Goal: Ask a question: Seek information or help from site administrators or community

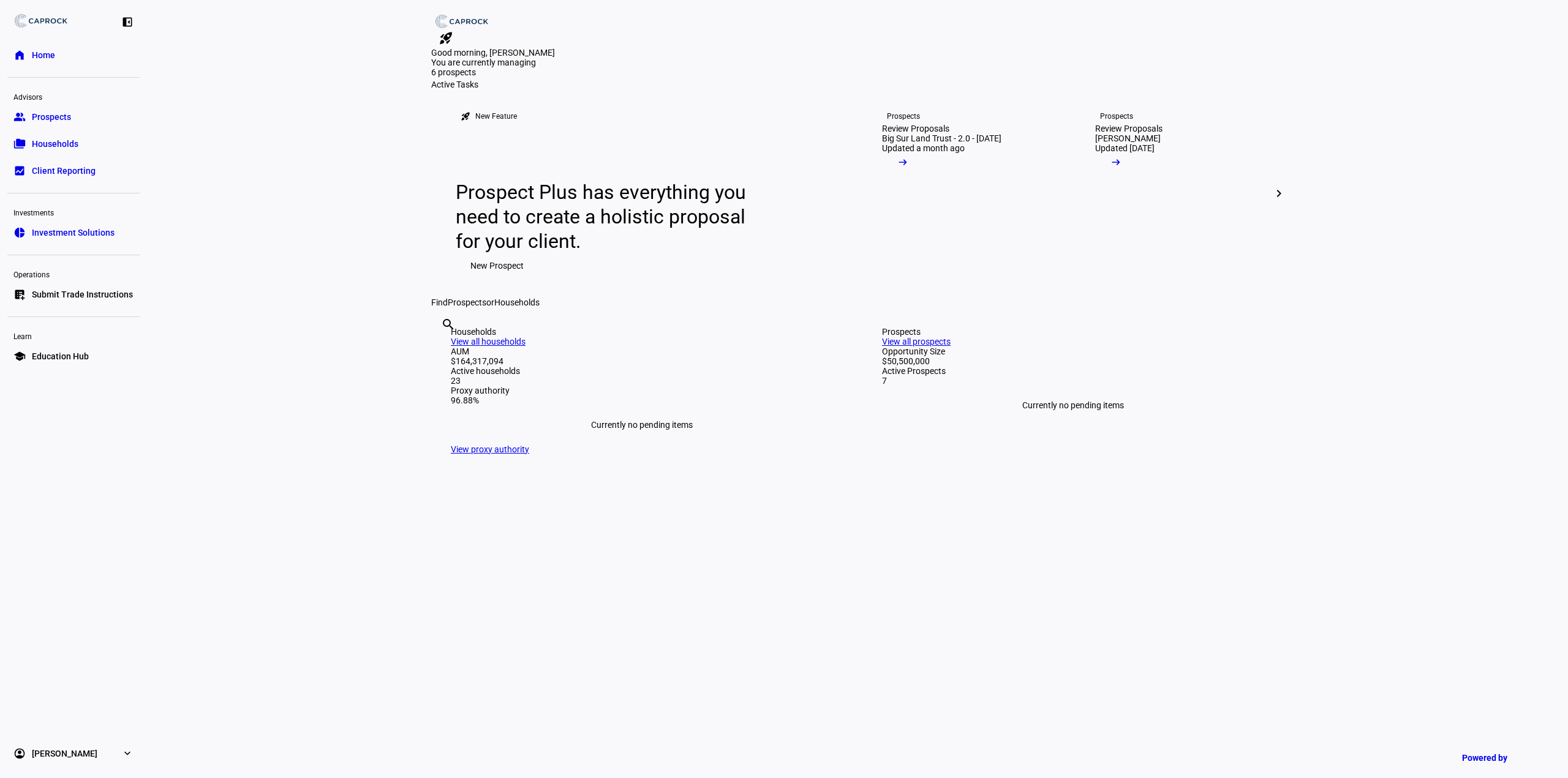
click at [80, 115] on link "group Prospects" at bounding box center [73, 117] width 132 height 25
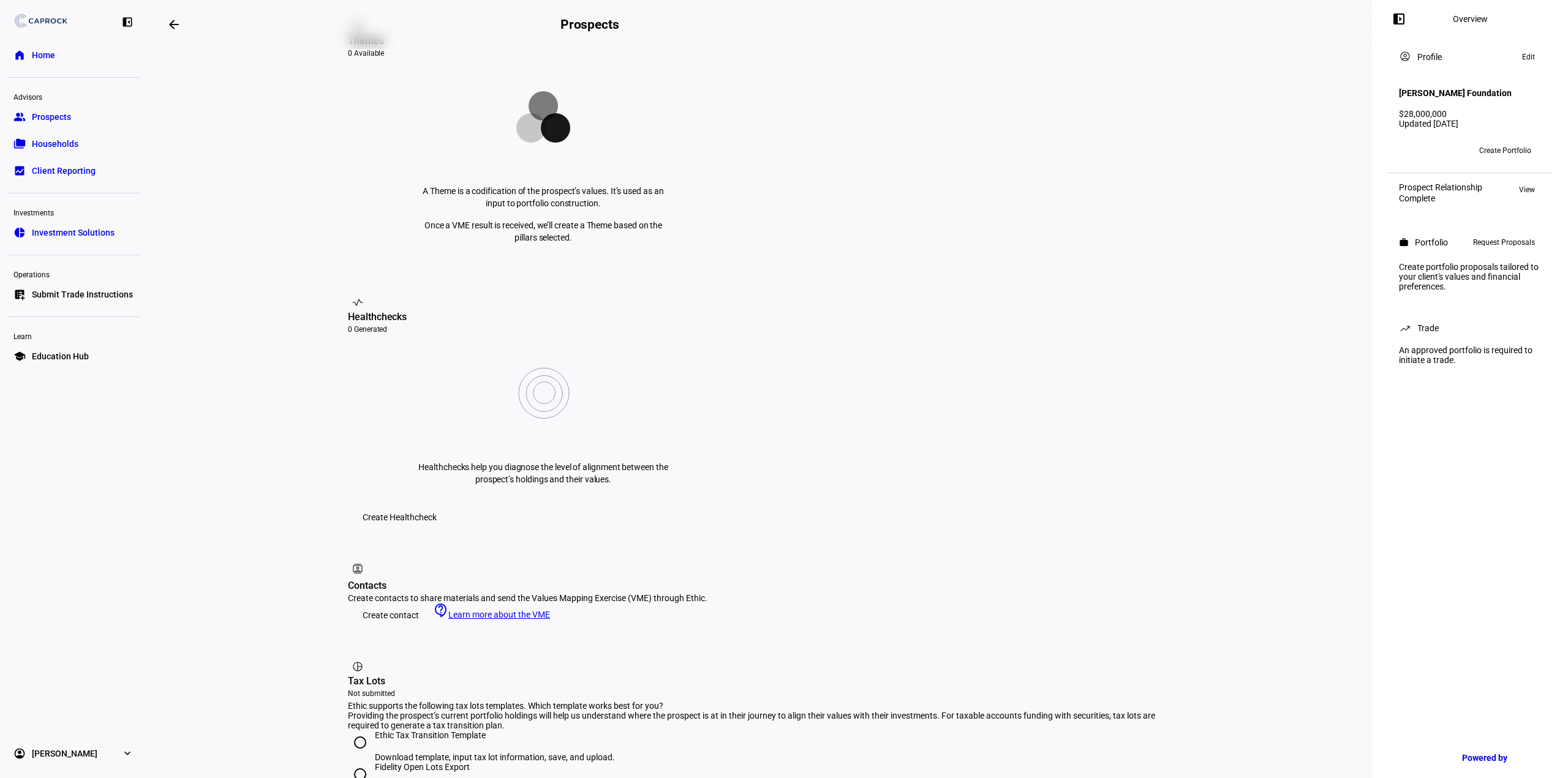
scroll to position [244, 0]
click at [404, 604] on span "Create contact" at bounding box center [391, 617] width 57 height 25
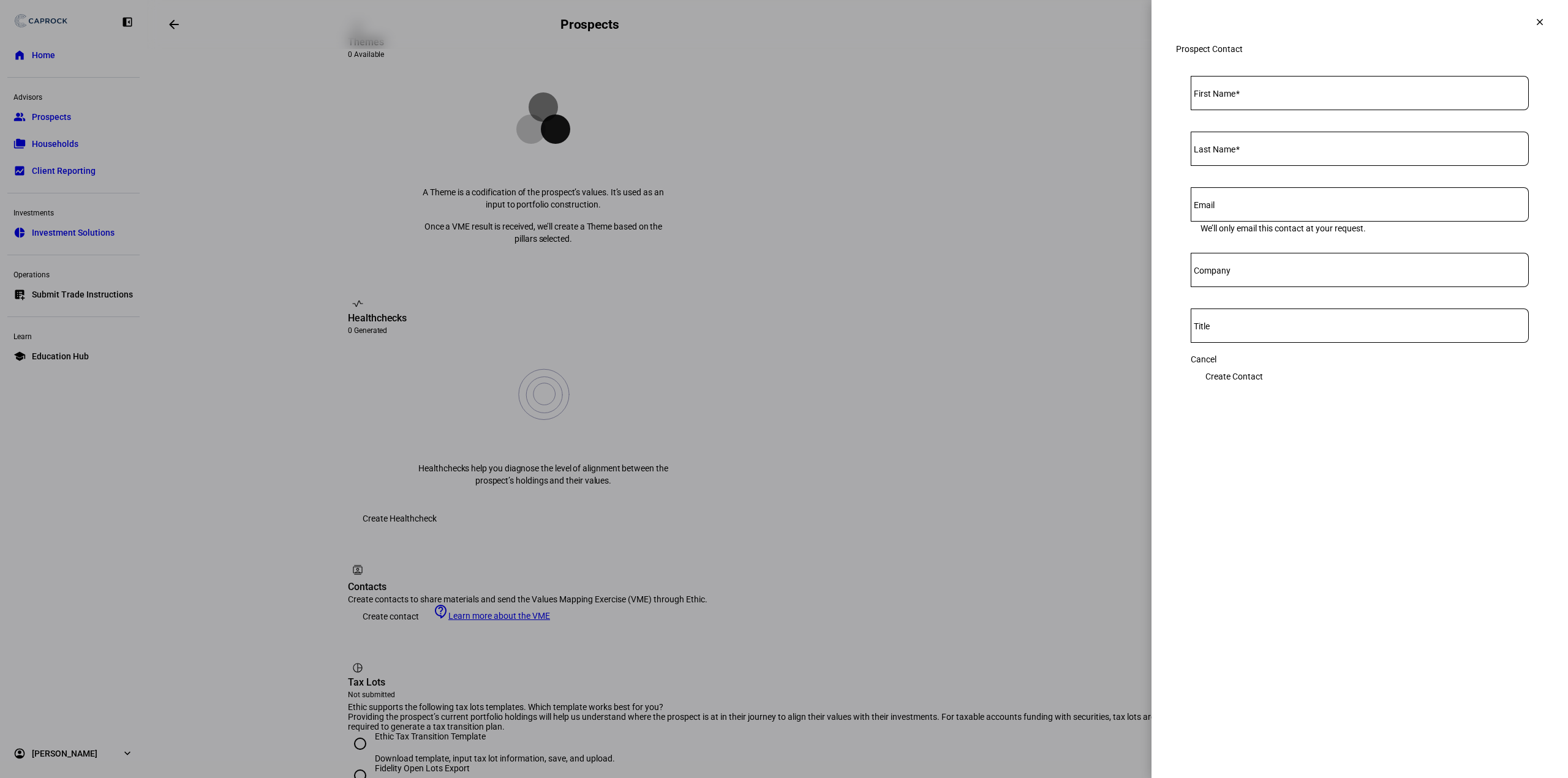
click at [1276, 96] on input "First Name" at bounding box center [1360, 91] width 338 height 10
type input "[PERSON_NAME]"
click at [1265, 207] on input "Email" at bounding box center [1360, 202] width 338 height 10
paste input "[EMAIL_ADDRESS][DOMAIN_NAME]"
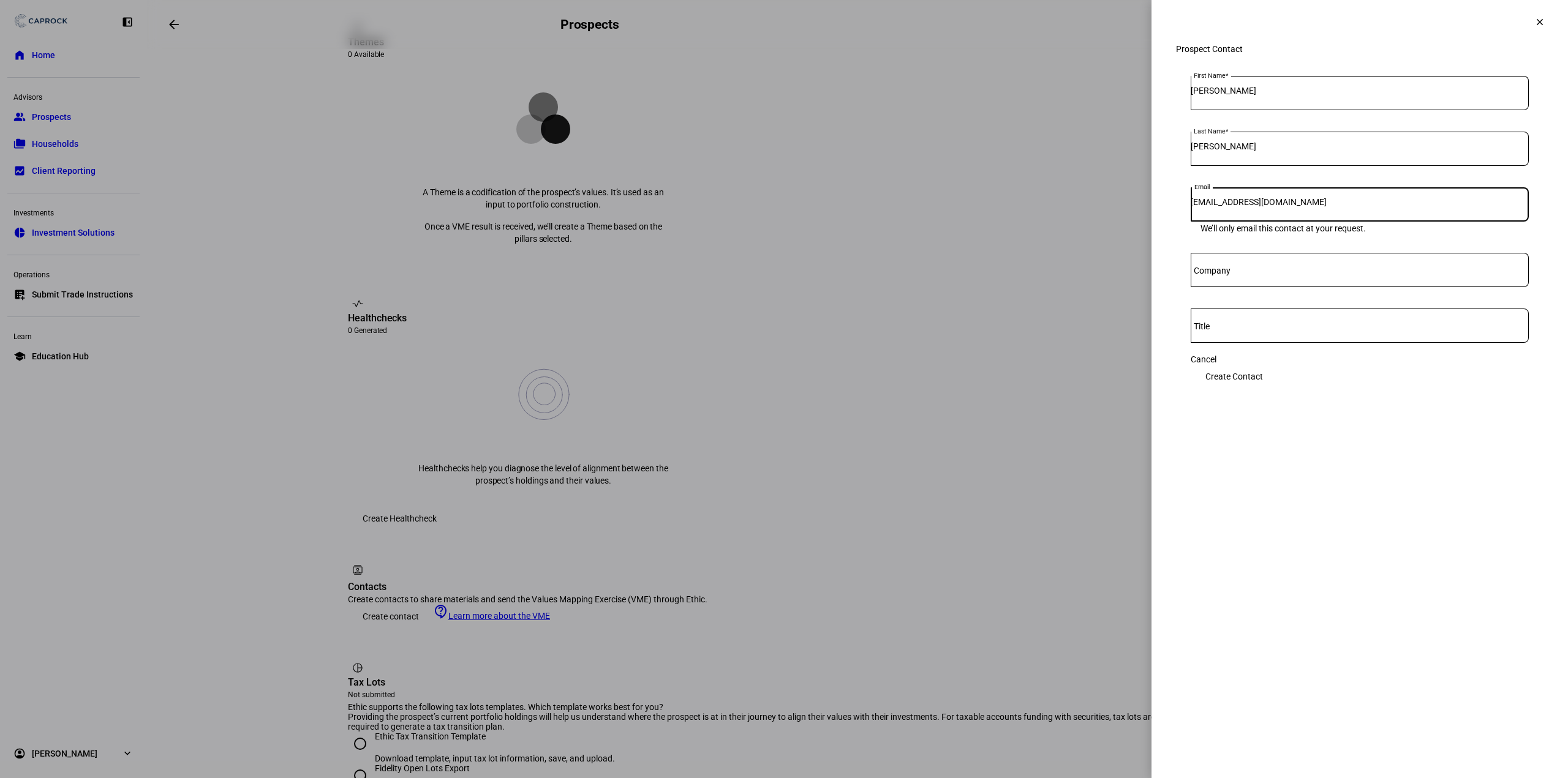
type input "[EMAIL_ADDRESS][DOMAIN_NAME]"
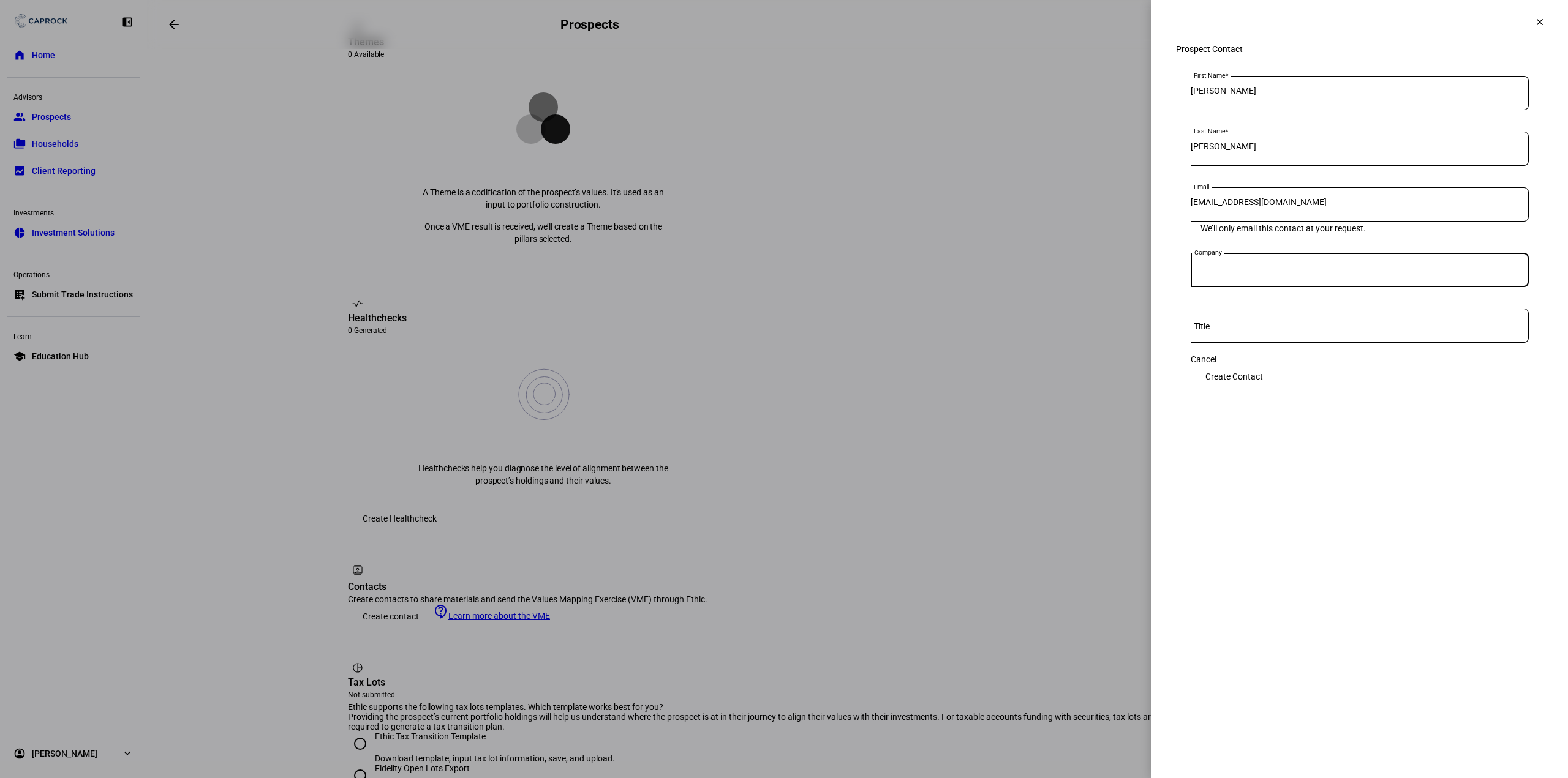
click at [1249, 273] on input "Company" at bounding box center [1360, 268] width 338 height 10
type input "[PERSON_NAME] Foundation"
click at [1293, 328] on input "Title" at bounding box center [1360, 323] width 338 height 10
type input "Executive Director"
click at [1405, 512] on eth-side-overlay-container "clear Prospect Contact First Name [PERSON_NAME] Last Name [PERSON_NAME] Email […" at bounding box center [1360, 389] width 417 height 778
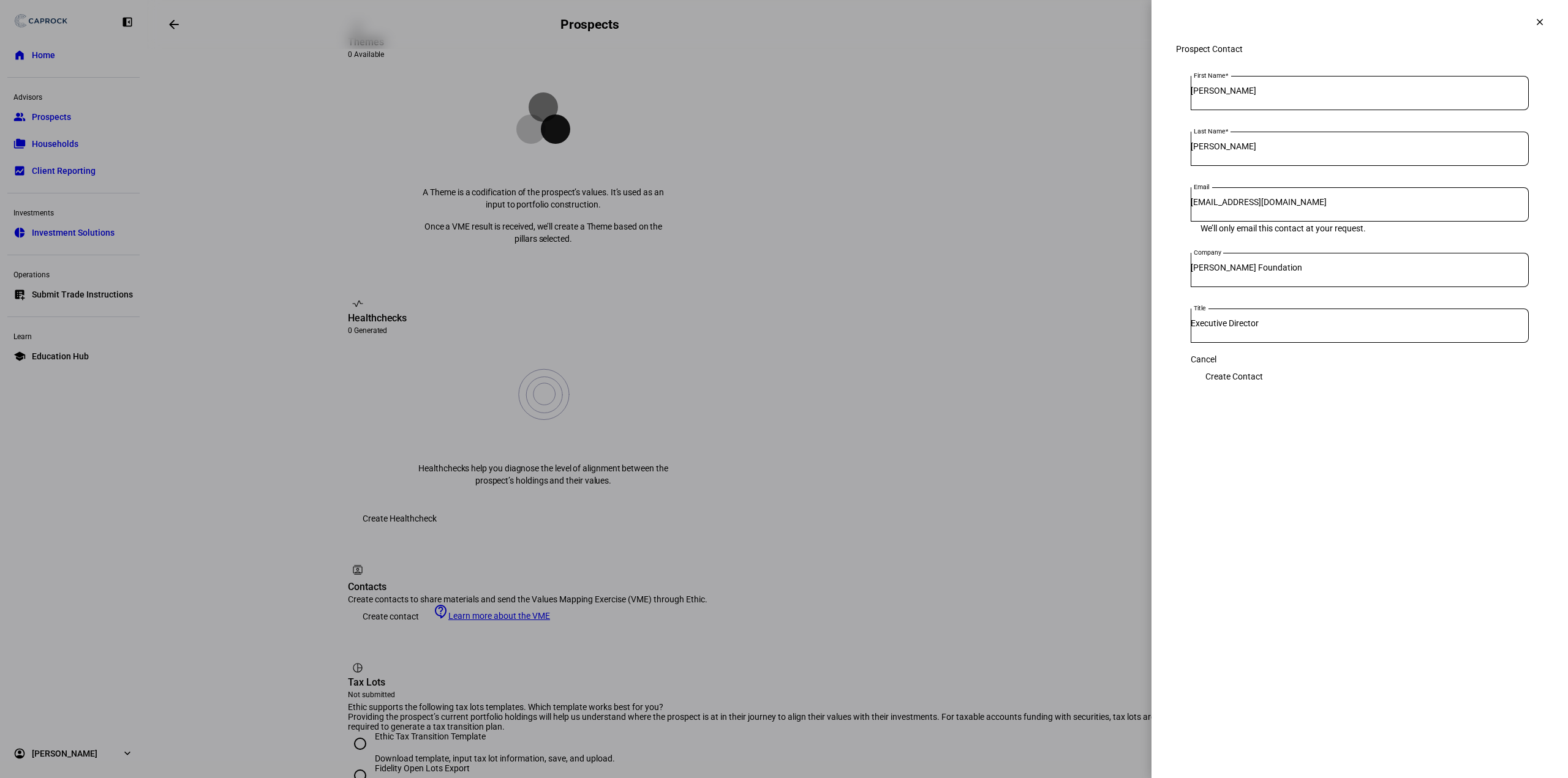
click at [1263, 385] on span "Create Contact" at bounding box center [1234, 376] width 58 height 25
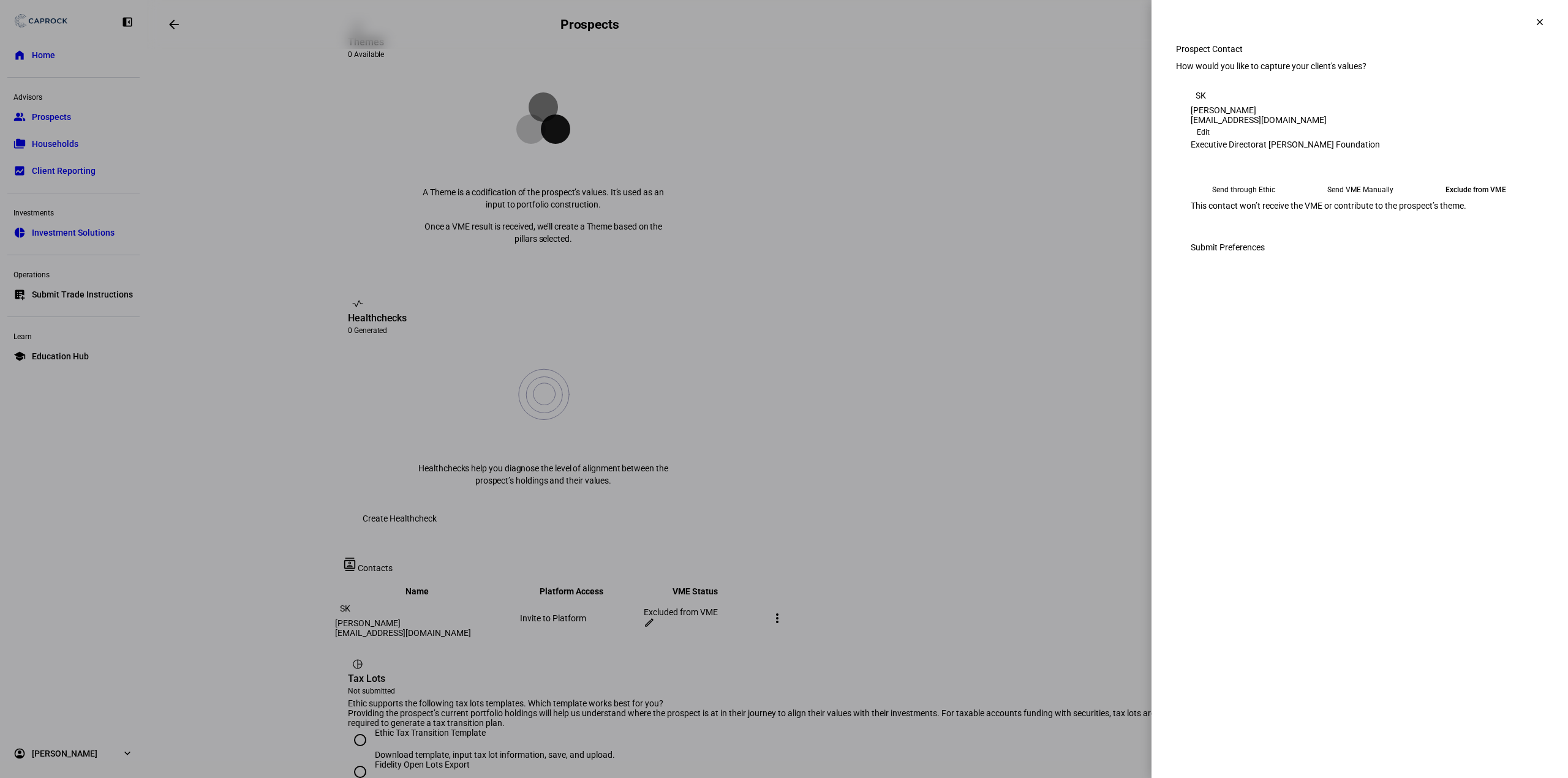
click at [1362, 201] on eth-mega-radio-button "Send VME Manually" at bounding box center [1360, 190] width 106 height 22
click at [1233, 230] on span "Copy Link" at bounding box center [1217, 220] width 33 height 20
click at [1538, 19] on mat-icon "clear" at bounding box center [1540, 22] width 11 height 11
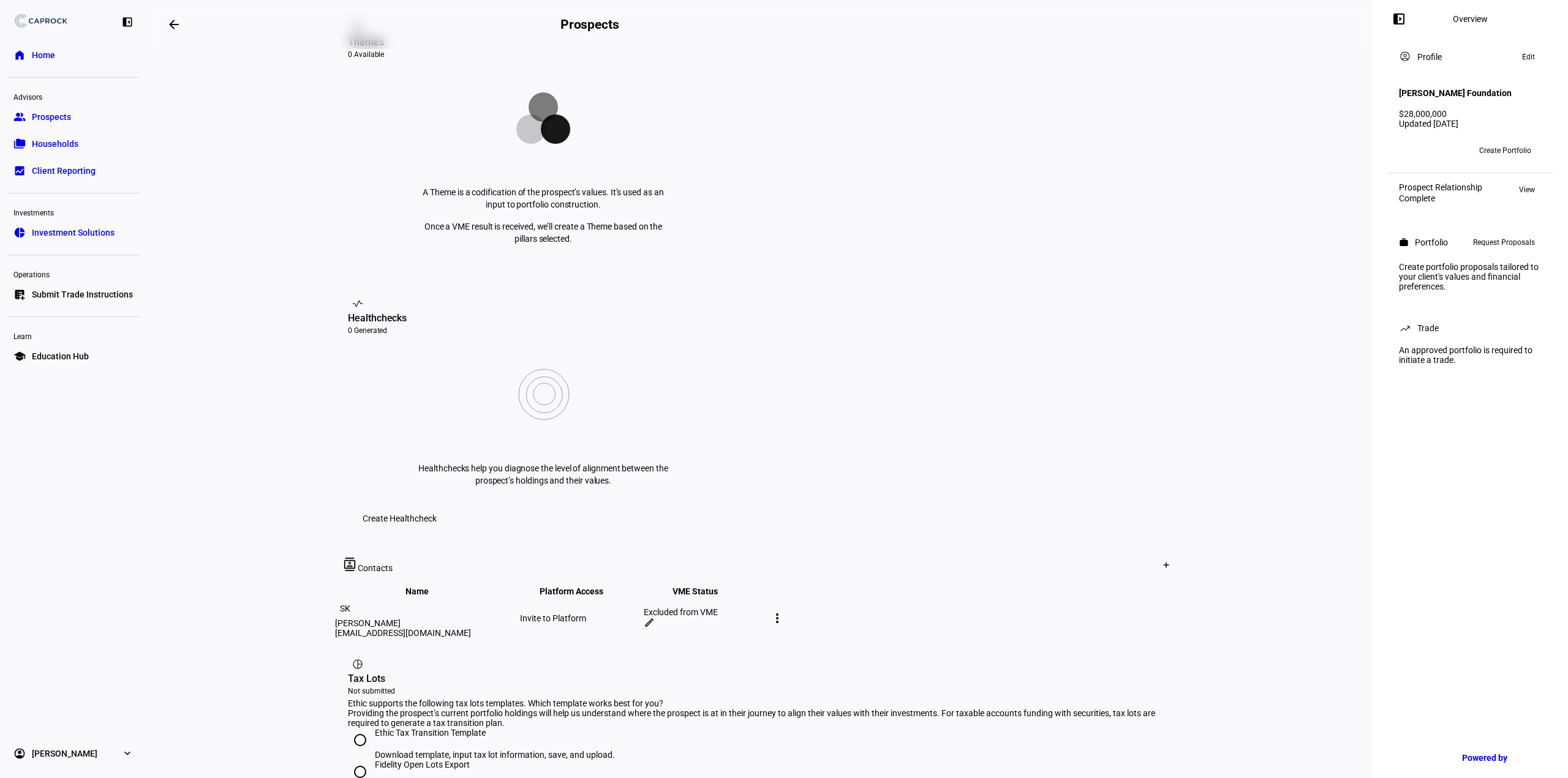
click at [83, 362] on link "school Education Hub" at bounding box center [73, 356] width 132 height 25
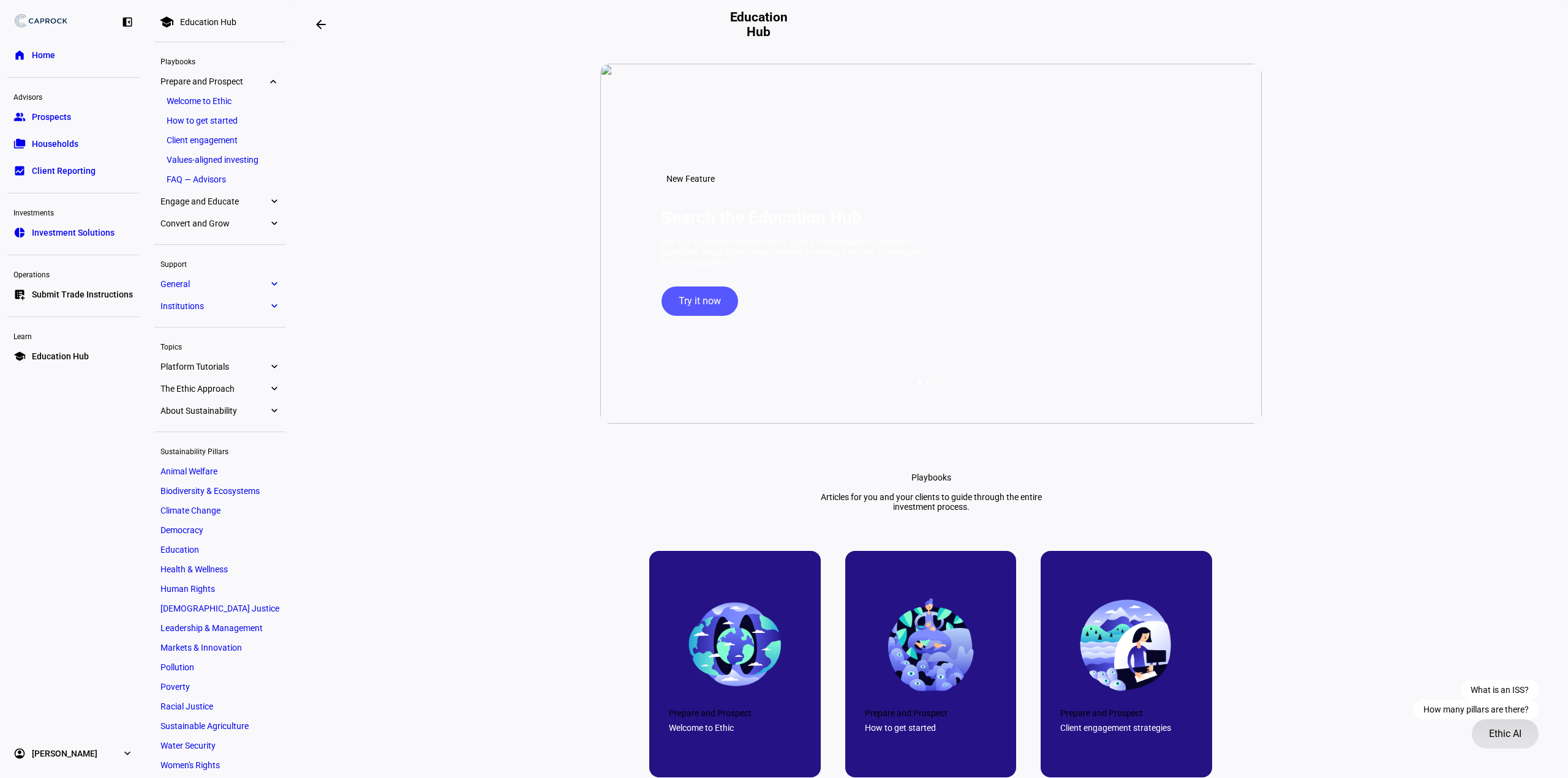
click at [1499, 731] on span "Ethic AI" at bounding box center [1505, 734] width 33 height 29
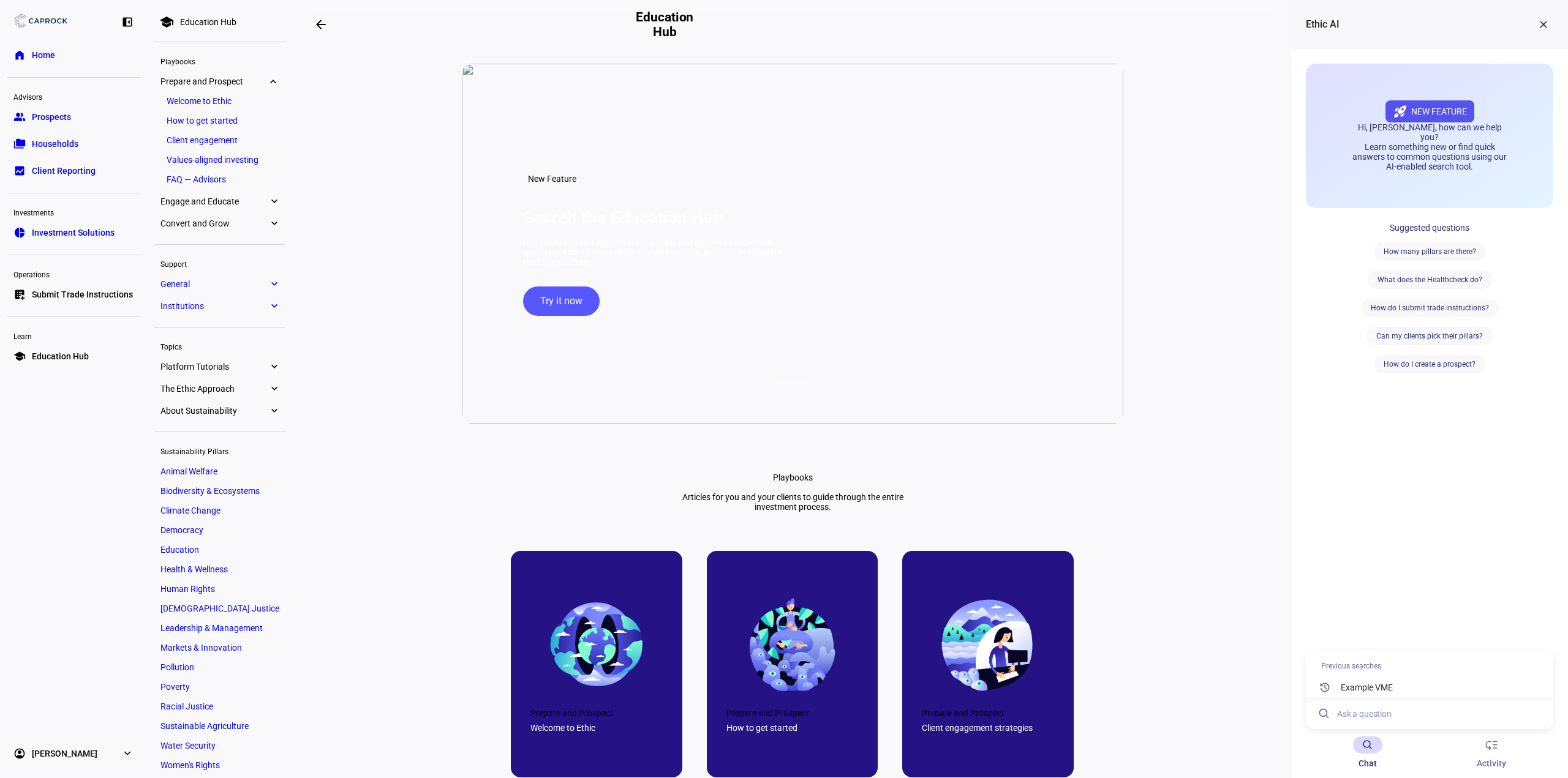
click at [1392, 710] on input at bounding box center [1440, 714] width 206 height 29
type input "Can a foundation just use one VME link or does everyone have to have their own …"
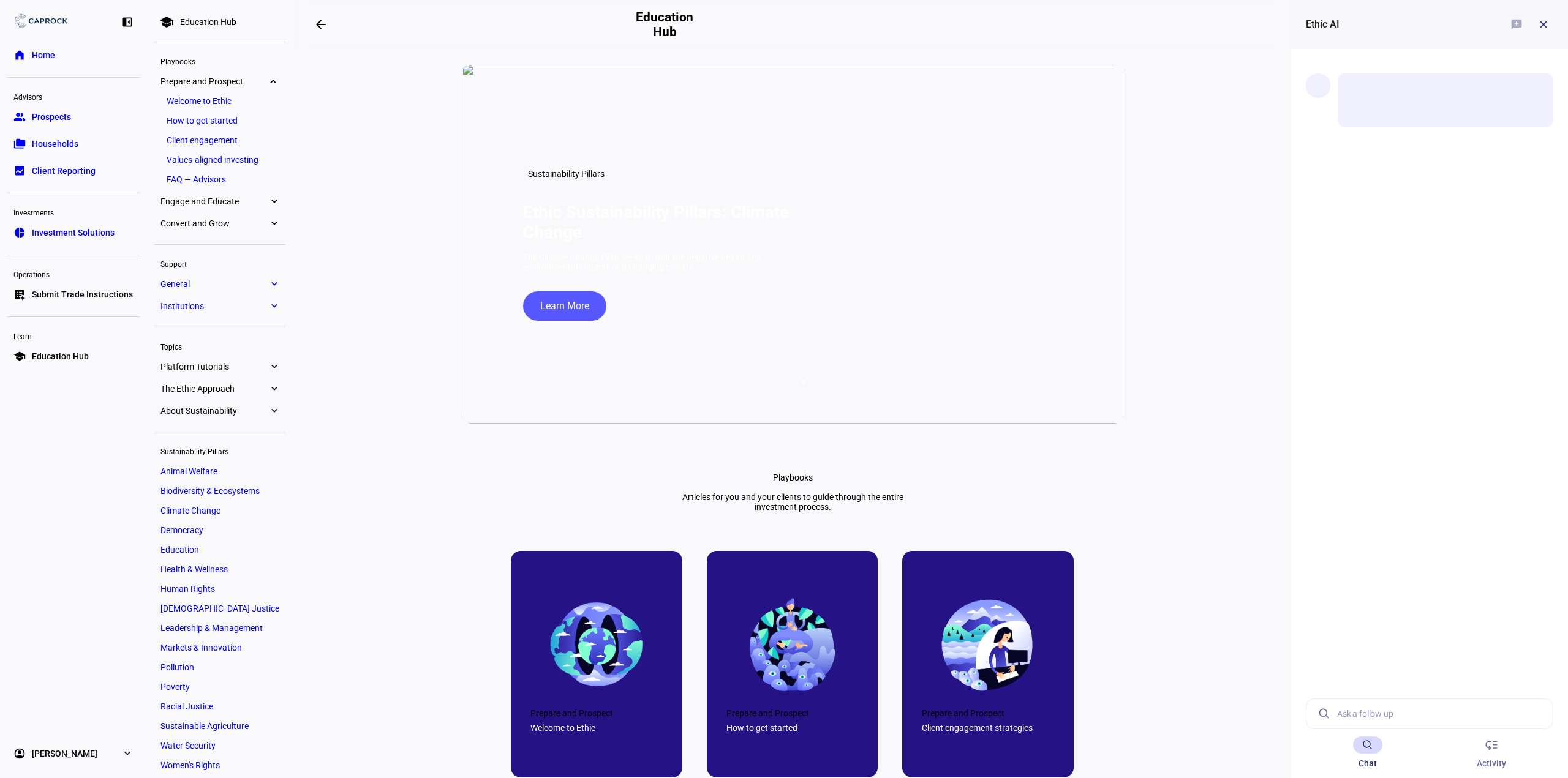
scroll to position [0, 0]
